Goal: Navigation & Orientation: Find specific page/section

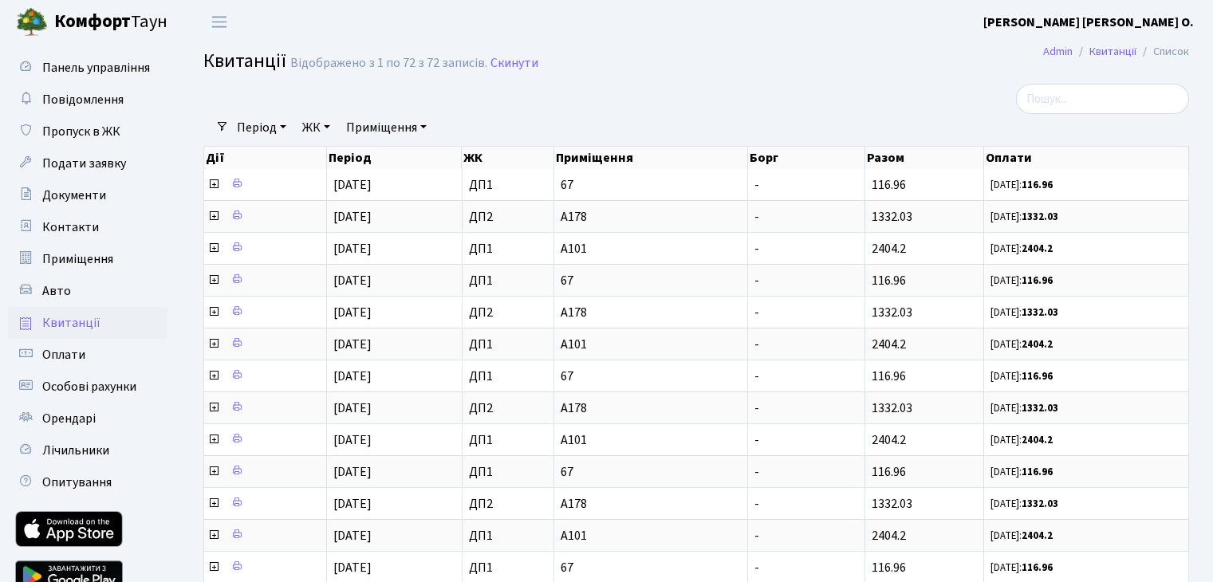
select select "100"
click at [101, 77] on link "Панель управління" at bounding box center [88, 68] width 160 height 32
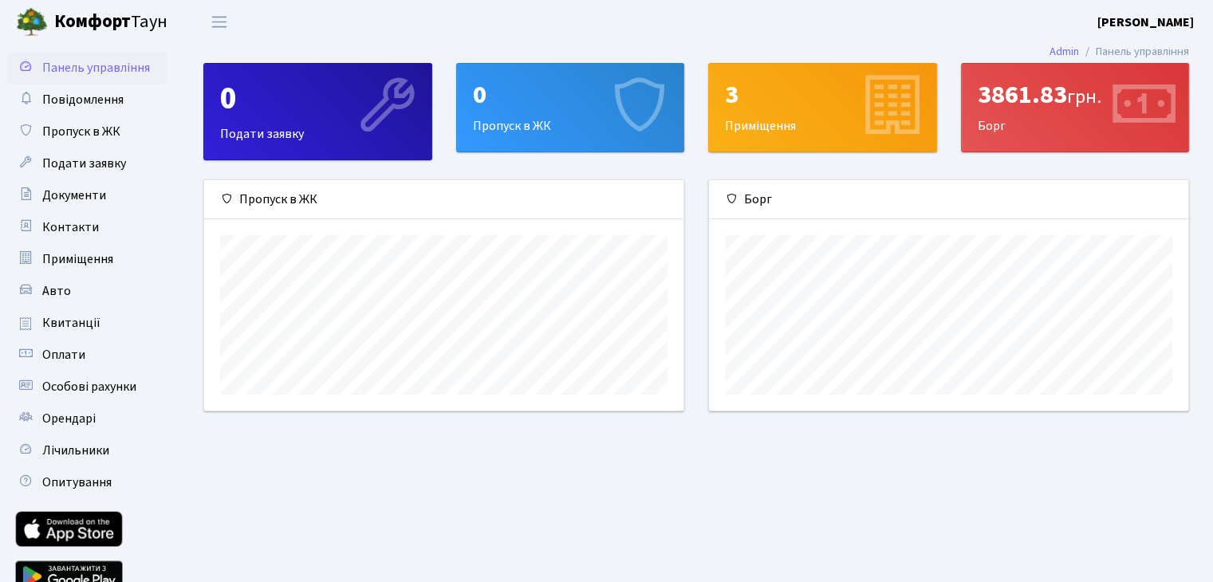
scroll to position [230, 479]
click at [83, 266] on span "Приміщення" at bounding box center [77, 259] width 71 height 18
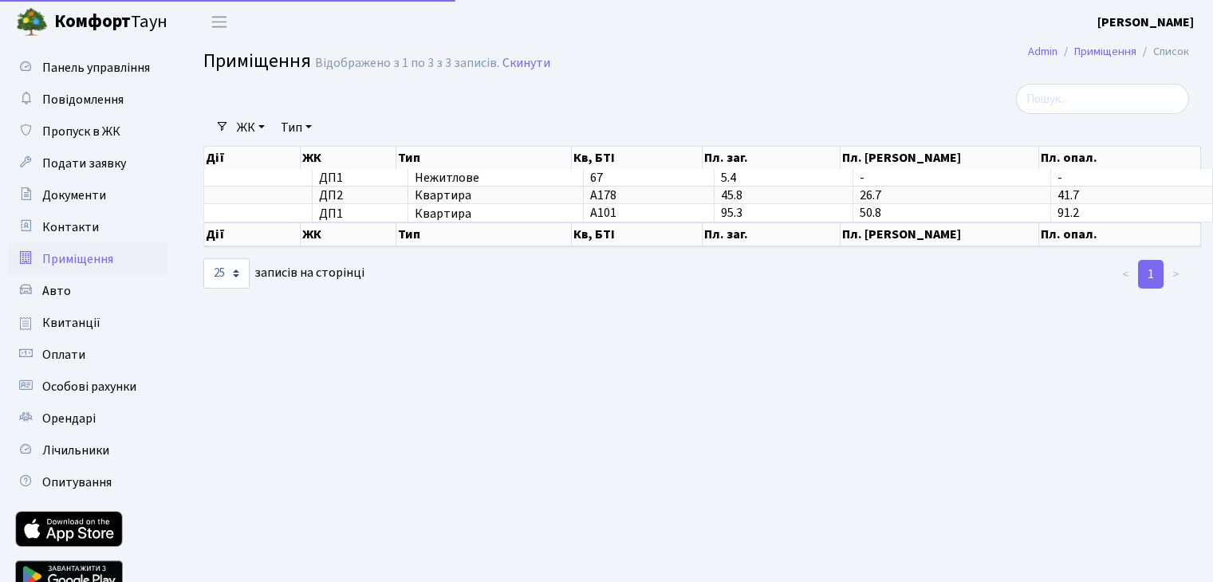
select select "25"
click at [86, 329] on span "Квитанції" at bounding box center [71, 323] width 58 height 18
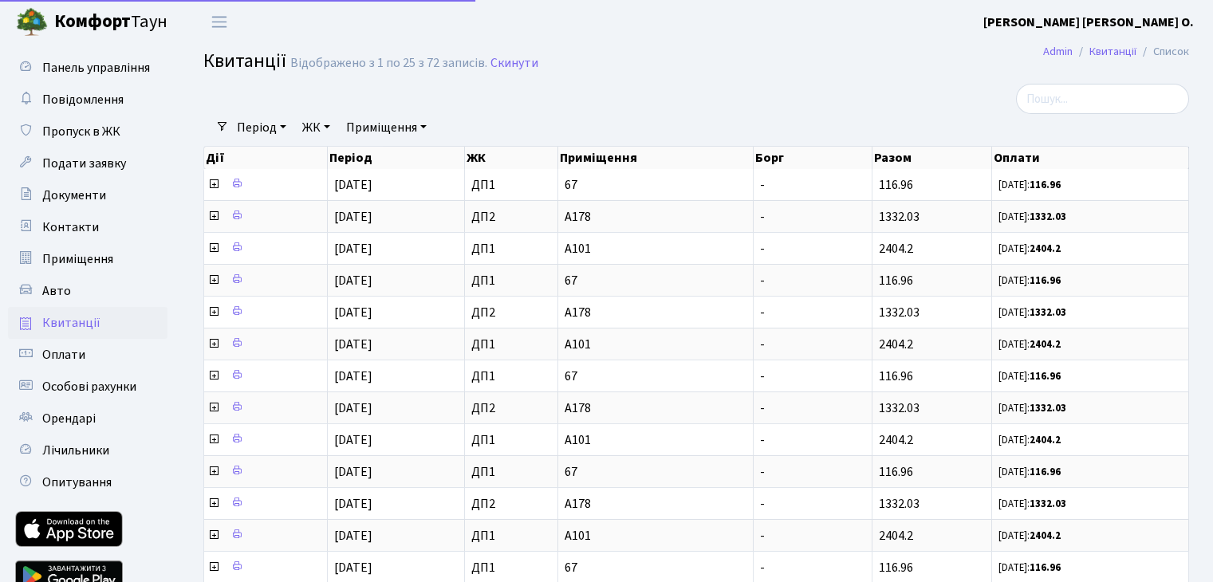
select select "25"
click at [89, 16] on b "Комфорт" at bounding box center [92, 22] width 77 height 26
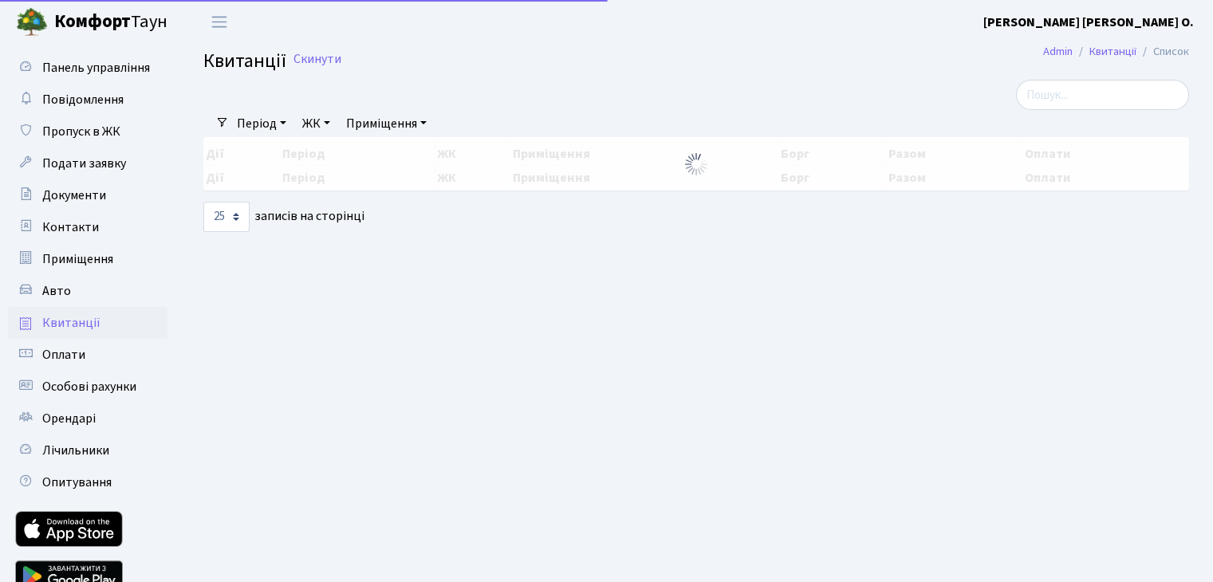
select select "25"
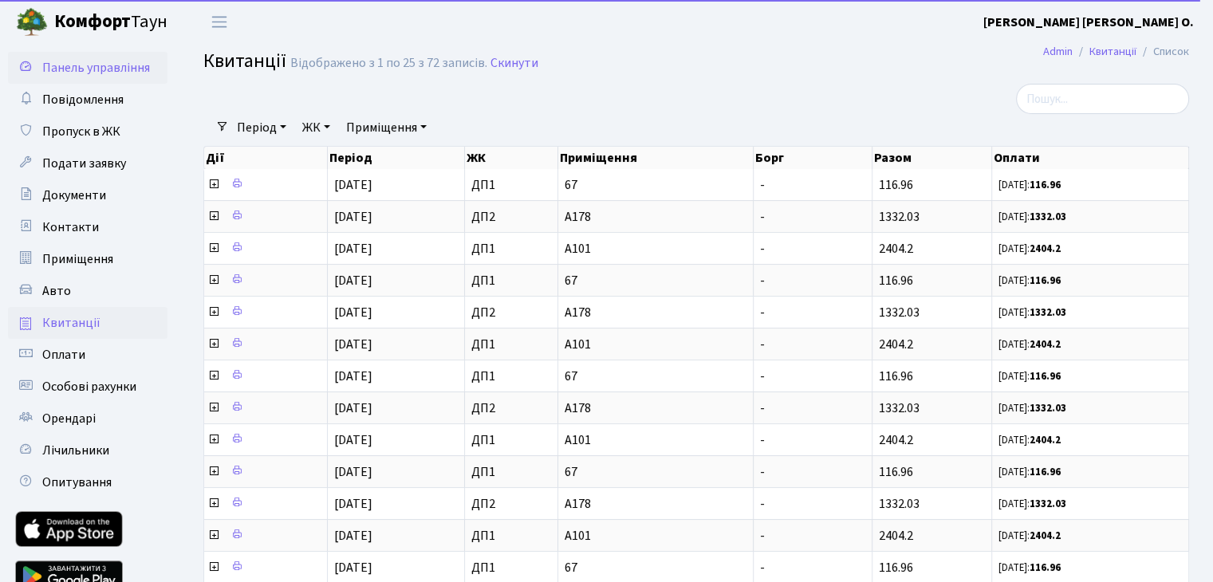
click at [90, 67] on span "Панель управління" at bounding box center [96, 68] width 108 height 18
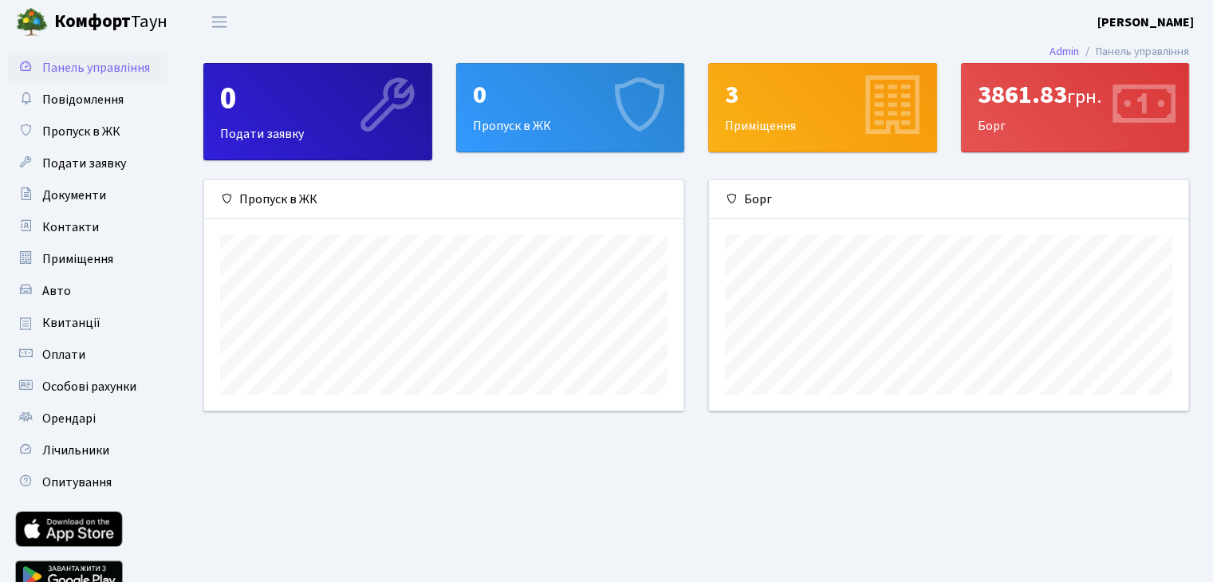
scroll to position [230, 479]
click at [1056, 140] on div "3861.83 грн. Борг" at bounding box center [1075, 108] width 227 height 88
click at [1034, 112] on div "3861.83 грн. Борг" at bounding box center [1075, 108] width 227 height 88
click at [1019, 85] on div "3861.83 грн." at bounding box center [1075, 95] width 195 height 30
drag, startPoint x: 963, startPoint y: 84, endPoint x: 1145, endPoint y: 156, distance: 196.6
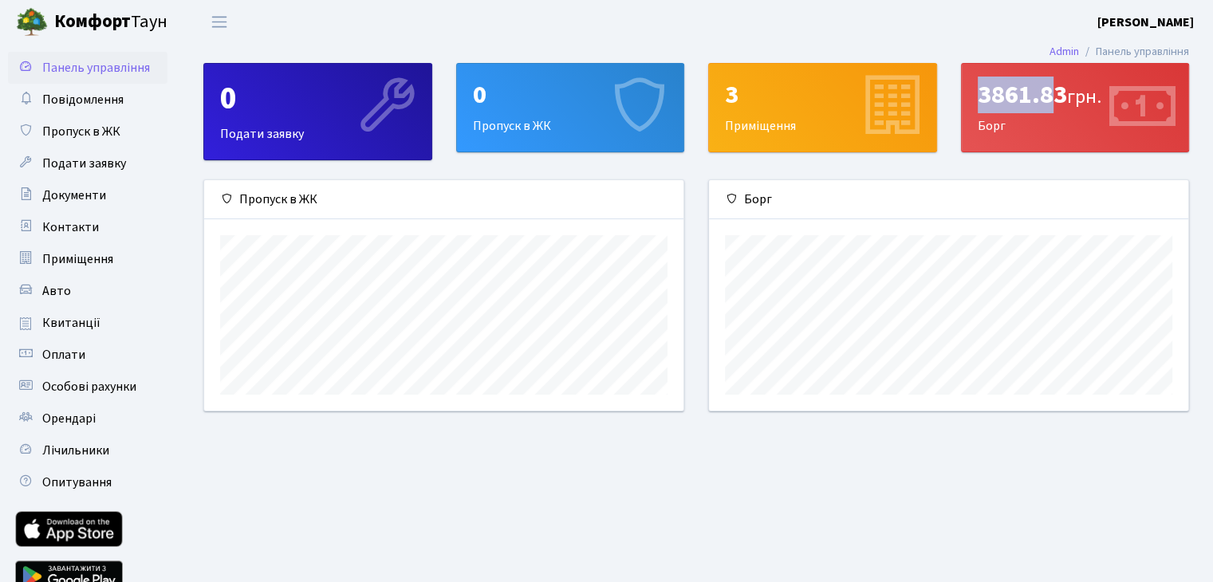
click at [1053, 89] on div "3861.83 грн. Борг" at bounding box center [1075, 108] width 227 height 88
click at [83, 323] on span "Квитанції" at bounding box center [71, 323] width 58 height 18
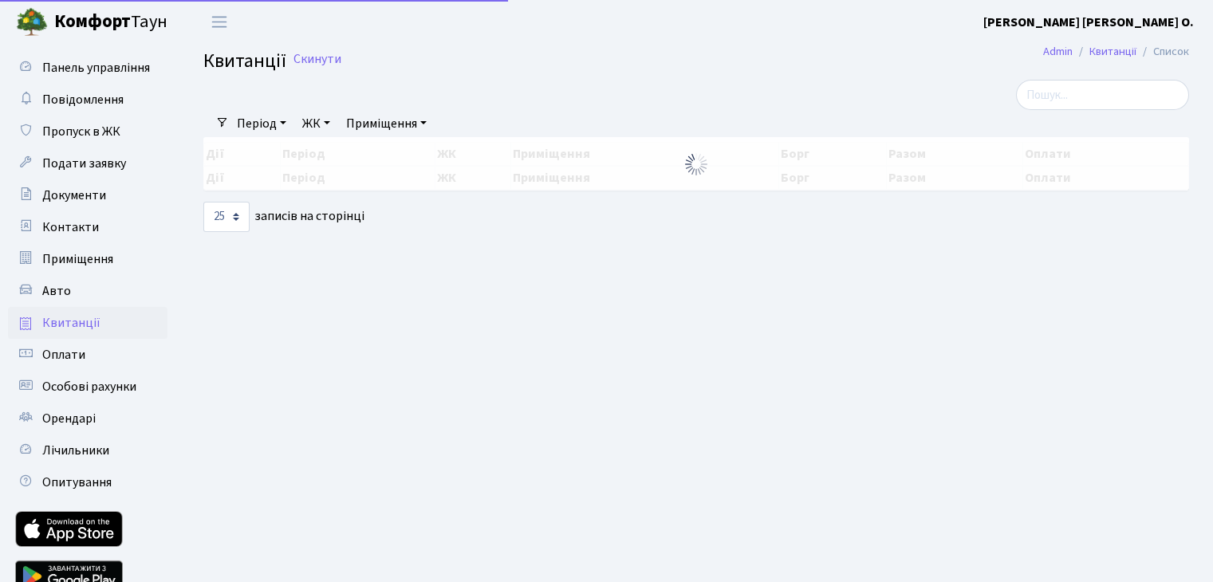
select select "25"
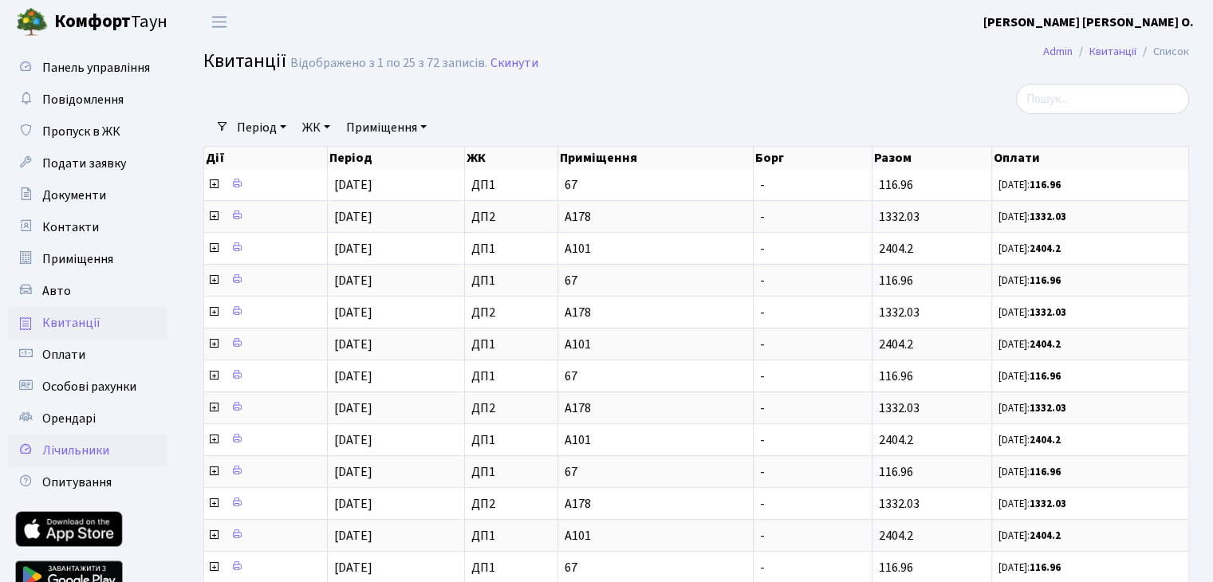
click at [98, 439] on link "Лічильники" at bounding box center [88, 451] width 160 height 32
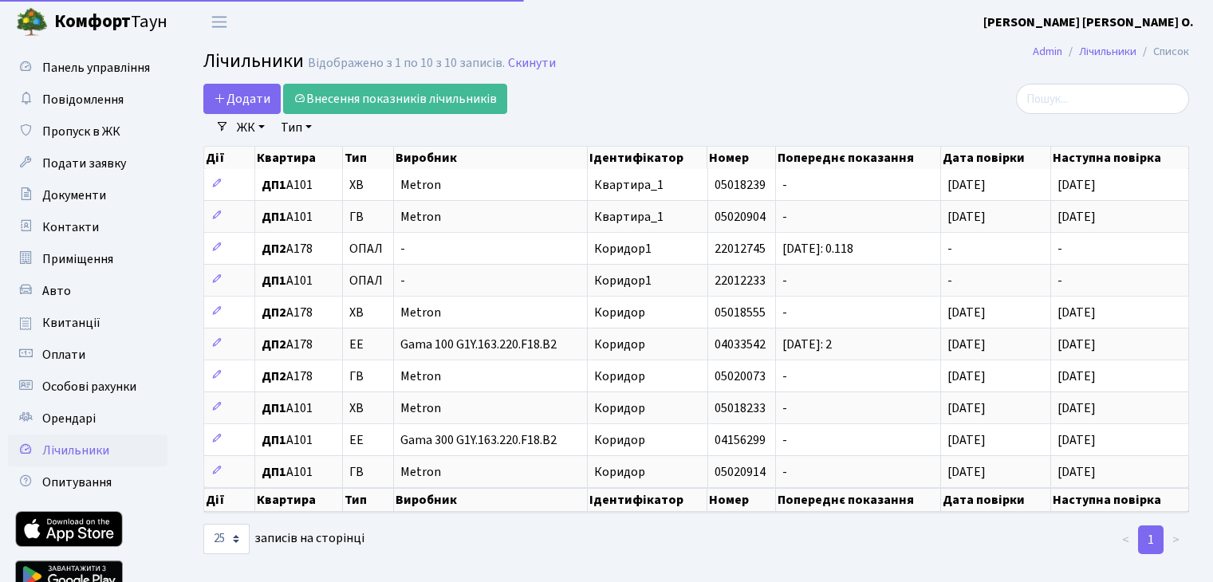
select select "25"
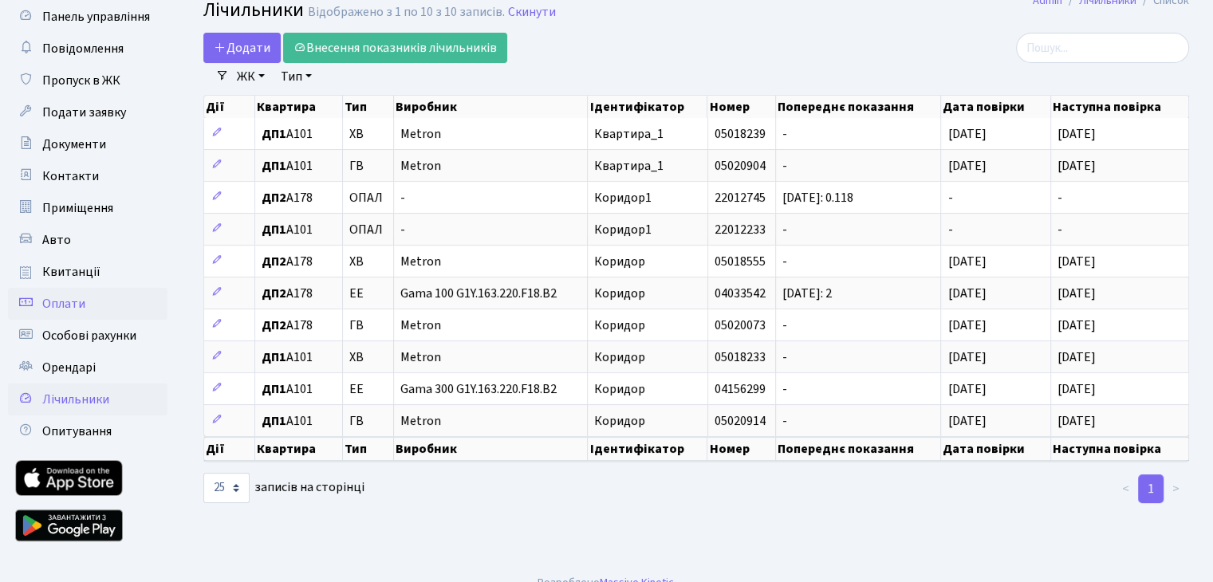
scroll to position [73, 0]
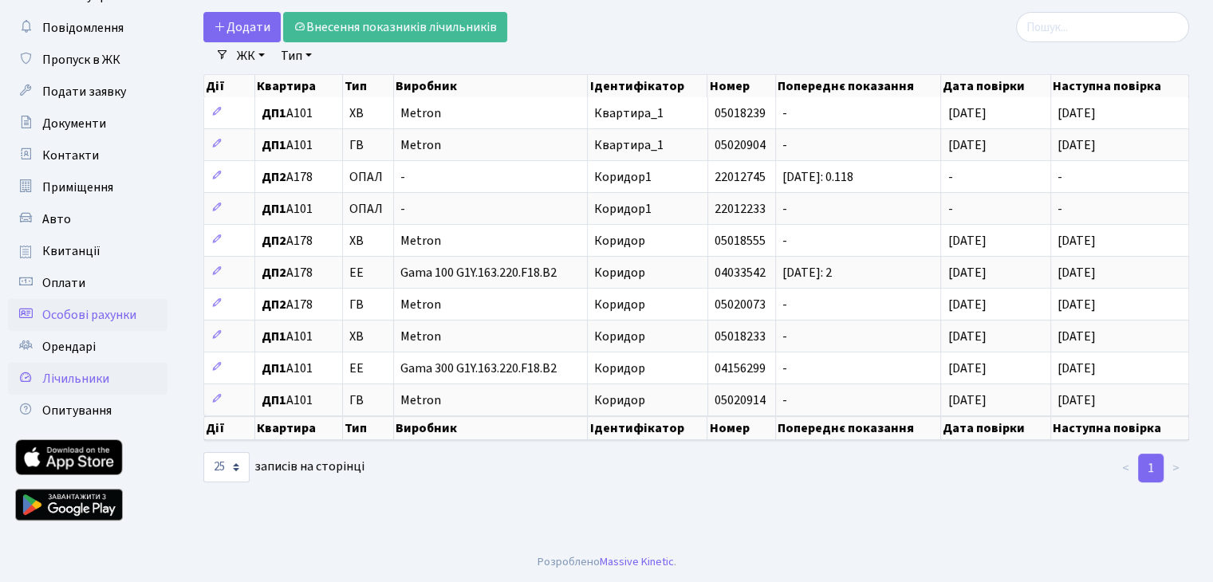
click at [89, 310] on span "Особові рахунки" at bounding box center [89, 315] width 94 height 18
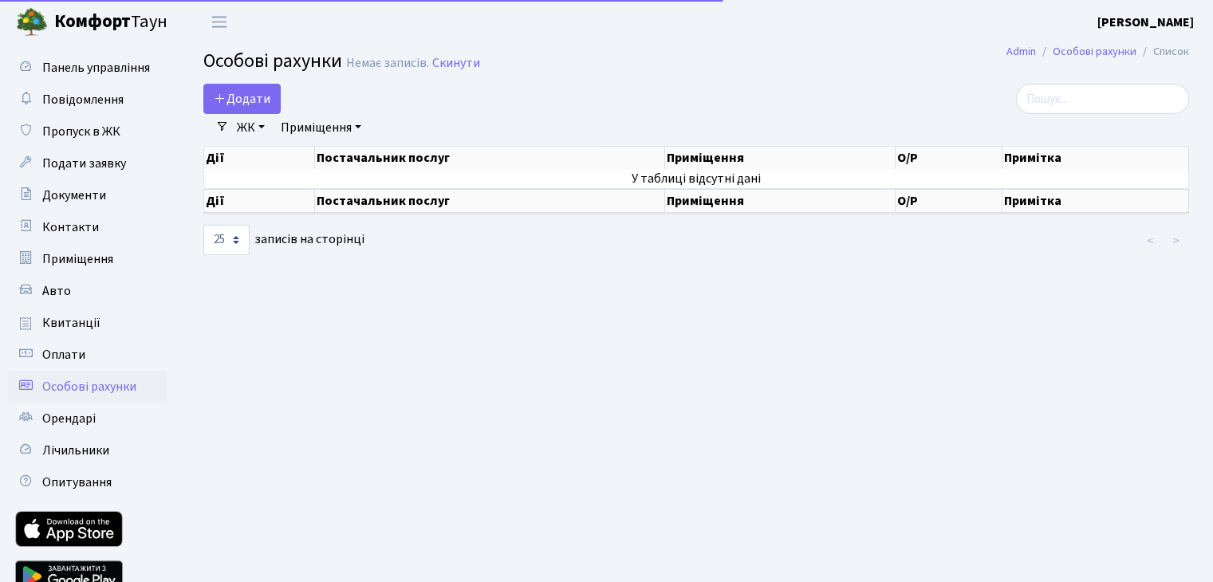
select select "25"
click at [86, 250] on span "Приміщення" at bounding box center [77, 259] width 71 height 18
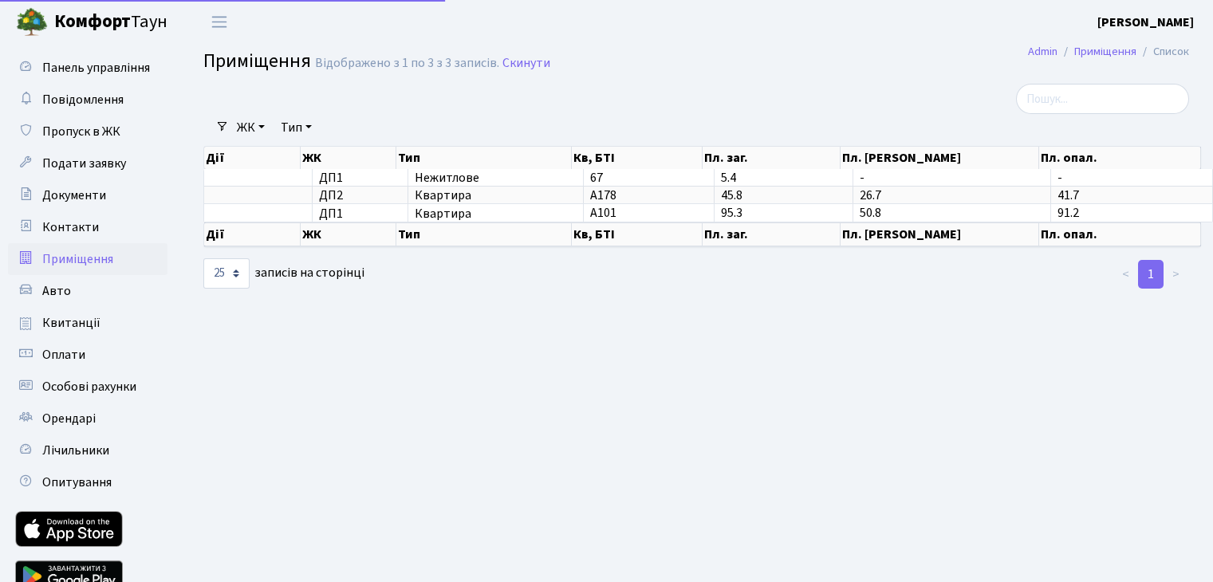
select select "25"
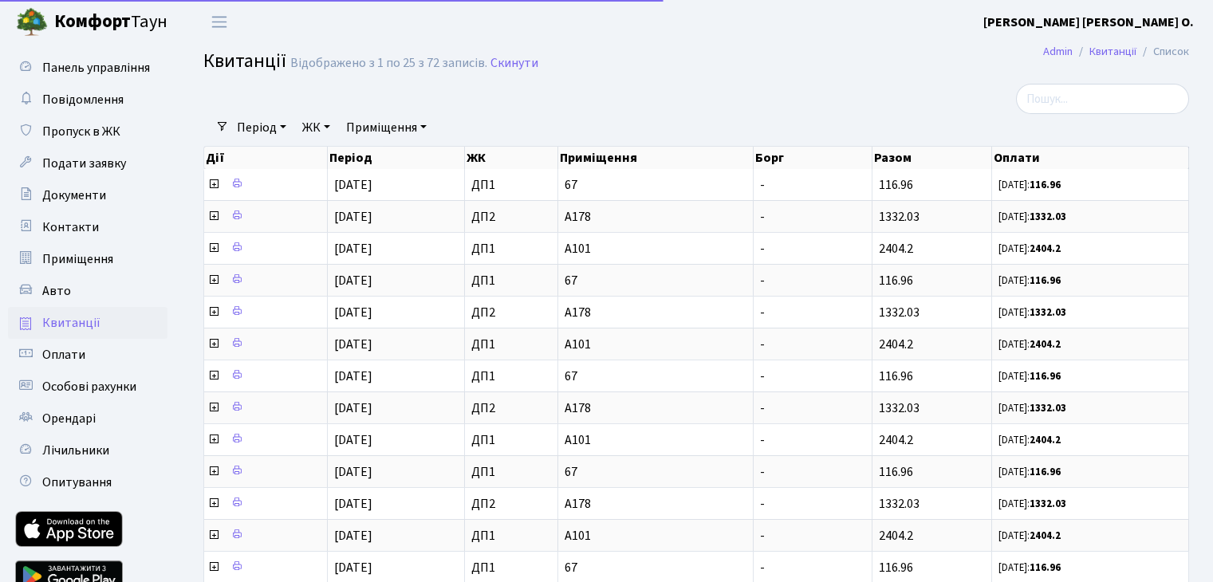
select select "25"
click at [66, 360] on span "Оплати" at bounding box center [63, 355] width 43 height 18
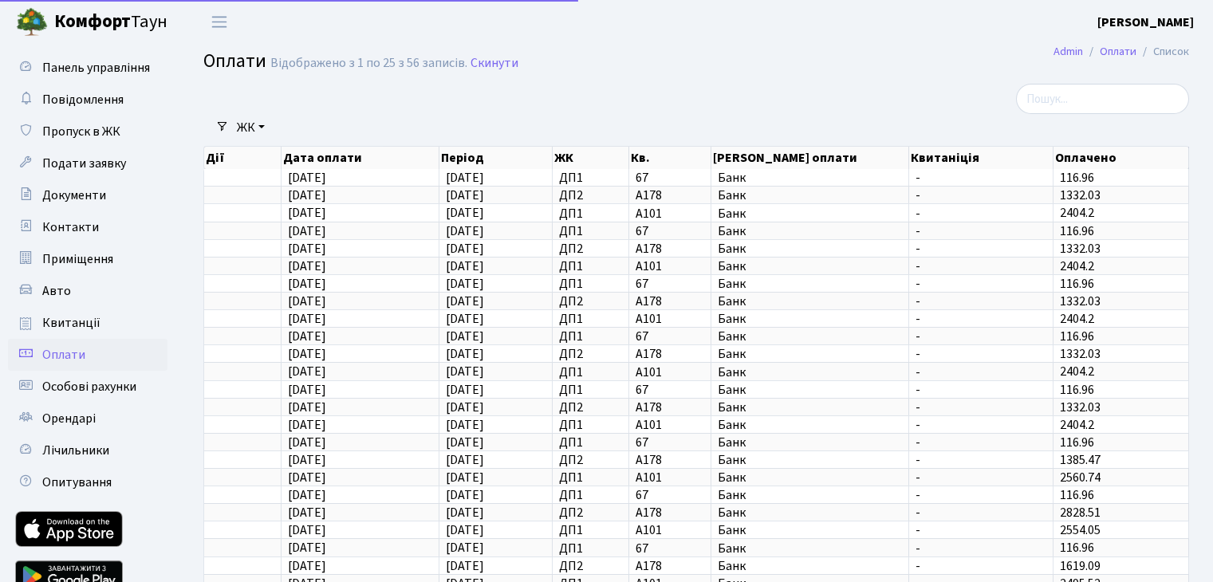
select select "25"
click at [66, 326] on span "Квитанції" at bounding box center [71, 323] width 58 height 18
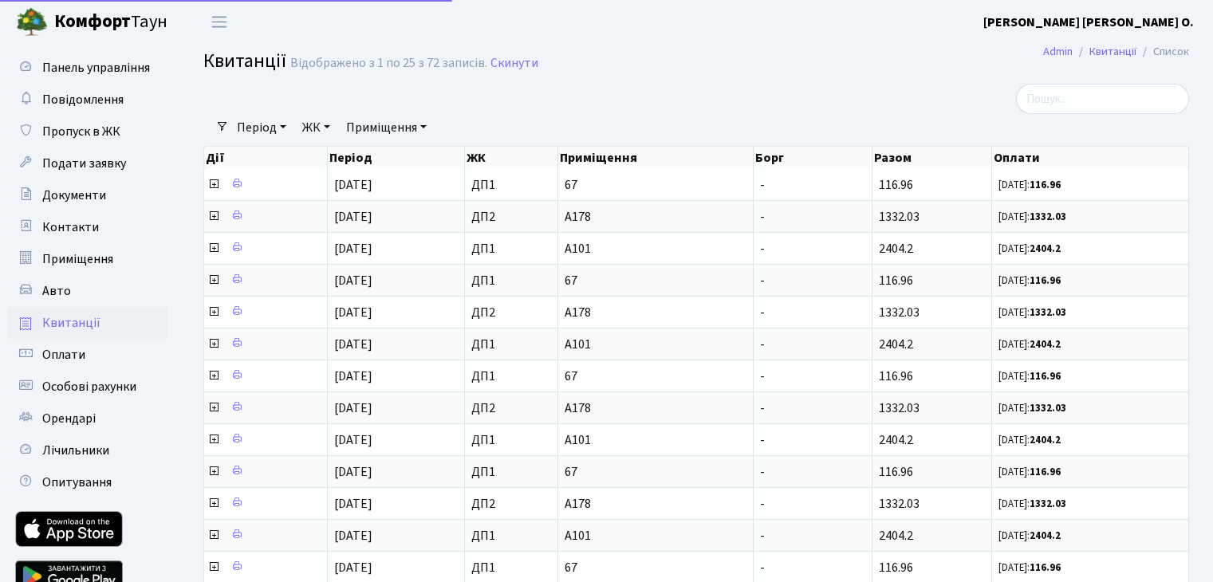
select select "25"
